Goal: Information Seeking & Learning: Learn about a topic

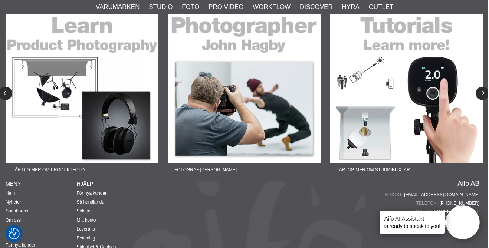
scroll to position [745, 0]
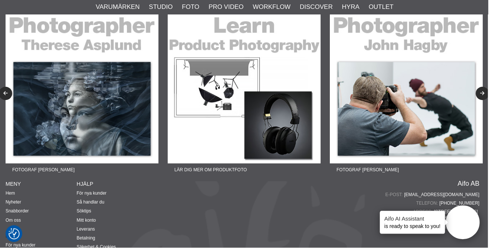
click at [106, 101] on img at bounding box center [82, 87] width 153 height 153
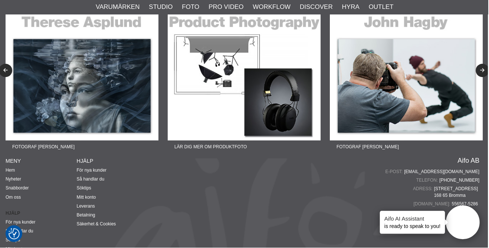
scroll to position [776, 0]
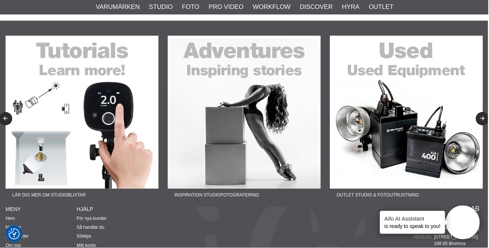
scroll to position [719, 0]
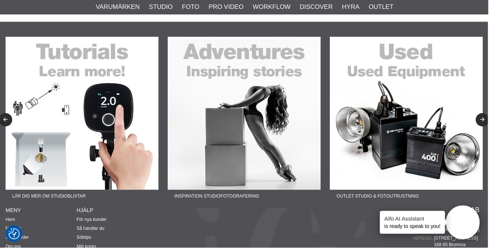
click at [251, 116] on img at bounding box center [244, 113] width 153 height 153
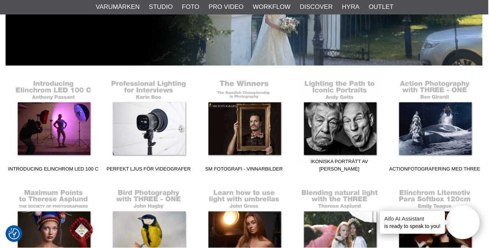
scroll to position [144, 0]
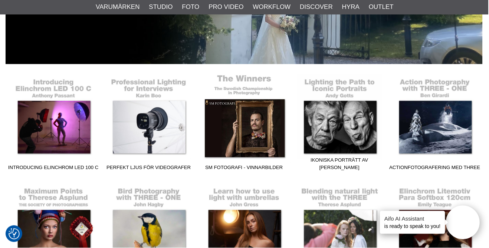
click at [253, 137] on link "SM Fotografi - Vinnarbilder" at bounding box center [245, 124] width 96 height 100
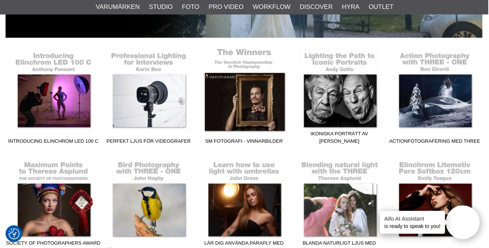
scroll to position [176, 0]
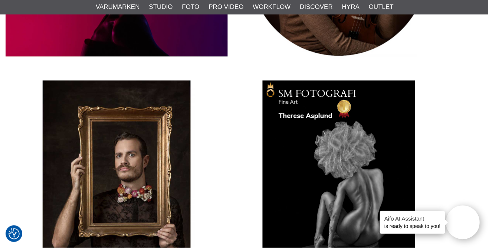
scroll to position [392, 0]
